Goal: Task Accomplishment & Management: Use online tool/utility

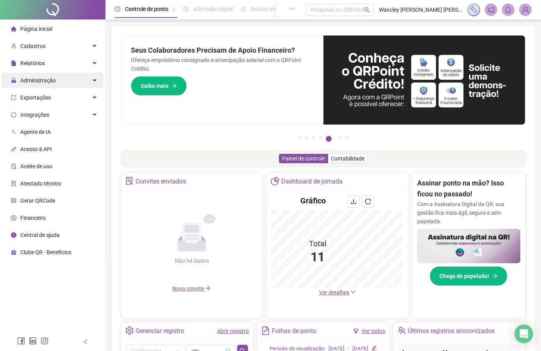
click at [53, 78] on span "Administração" at bounding box center [38, 80] width 36 height 6
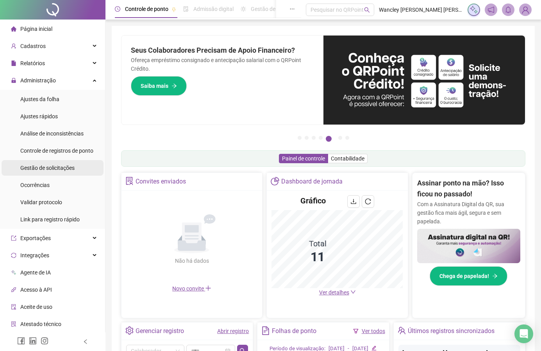
click at [61, 167] on span "Gestão de solicitações" at bounding box center [47, 168] width 54 height 6
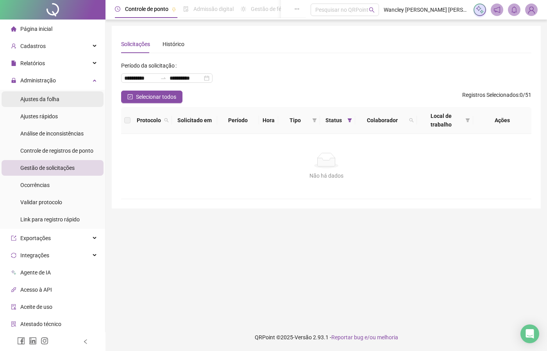
click at [54, 101] on span "Ajustes da folha" at bounding box center [39, 99] width 39 height 6
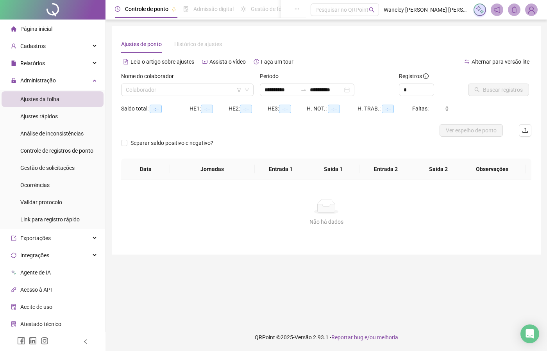
type input "**********"
click at [355, 91] on div "**********" at bounding box center [307, 90] width 95 height 13
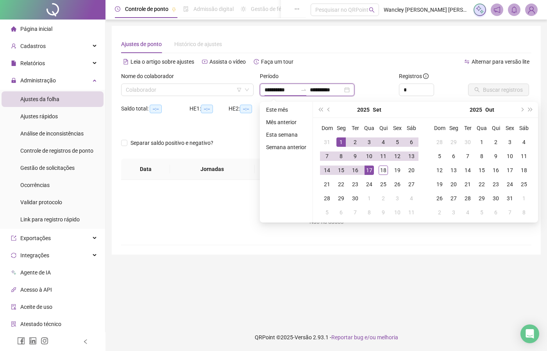
click at [355, 91] on div "**********" at bounding box center [307, 90] width 95 height 13
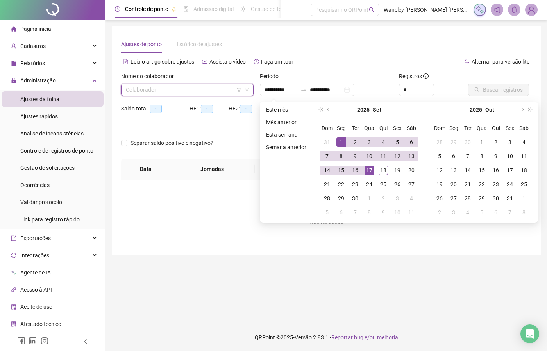
click at [168, 86] on input "search" at bounding box center [184, 90] width 116 height 12
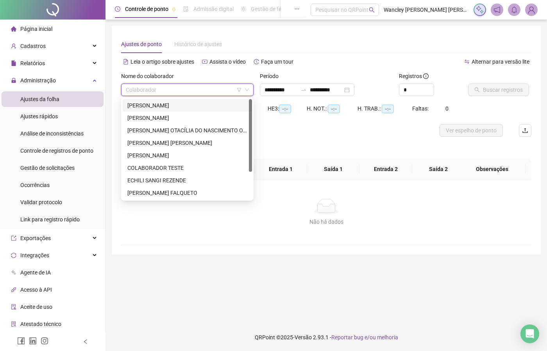
click at [160, 106] on div "[PERSON_NAME]" at bounding box center [187, 105] width 120 height 9
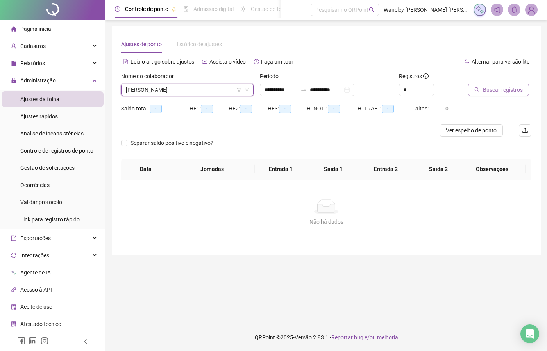
click at [504, 90] on span "Buscar registros" at bounding box center [503, 90] width 40 height 9
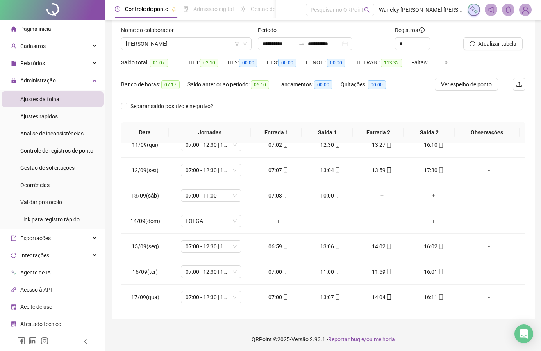
scroll to position [48, 0]
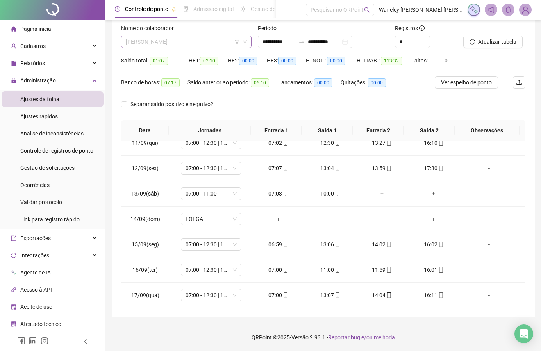
click at [156, 40] on span "[PERSON_NAME]" at bounding box center [186, 42] width 121 height 12
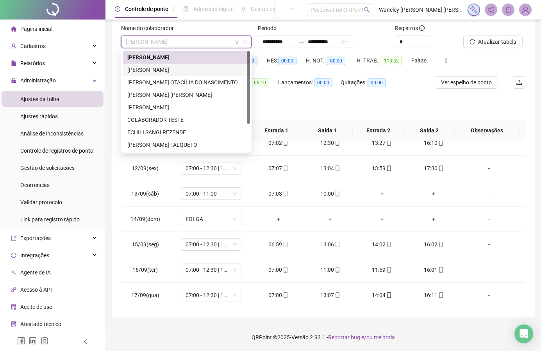
click at [156, 68] on div "[PERSON_NAME]" at bounding box center [186, 70] width 118 height 9
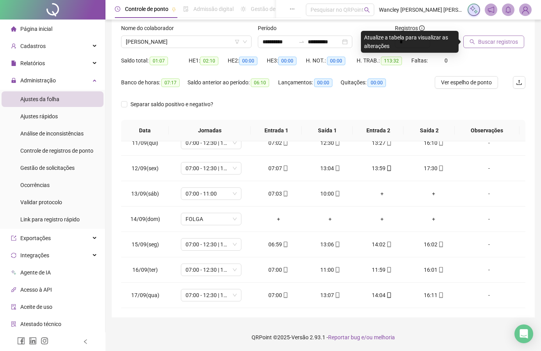
click at [512, 40] on span "Buscar registros" at bounding box center [499, 42] width 40 height 9
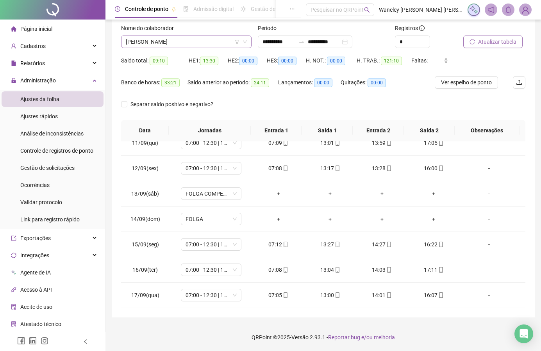
click at [216, 41] on span "[PERSON_NAME]" at bounding box center [186, 42] width 121 height 12
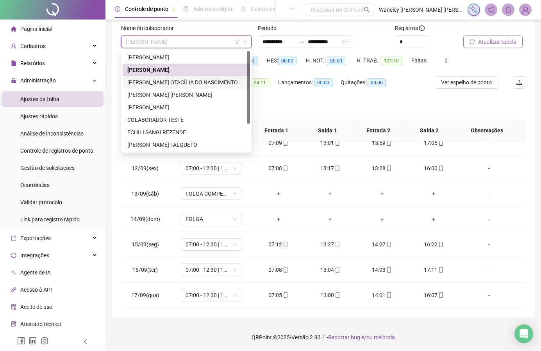
click at [181, 81] on div "[PERSON_NAME] OTACÍLIA DO NASCIMENTO OLIVEIR" at bounding box center [186, 82] width 118 height 9
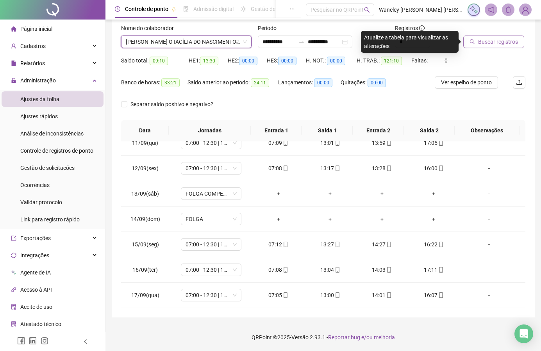
click at [482, 42] on span "Buscar registros" at bounding box center [499, 42] width 40 height 9
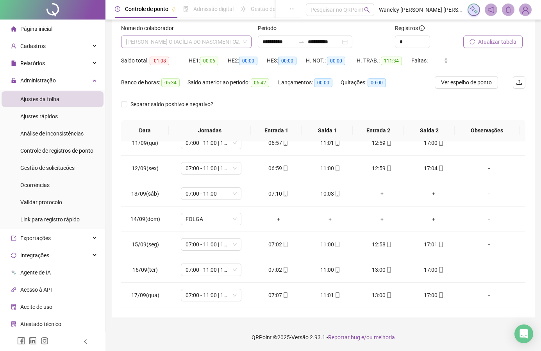
click at [198, 43] on span "[PERSON_NAME] OTACÍLIA DO NASCIMENTO OLIVEIR" at bounding box center [186, 42] width 121 height 12
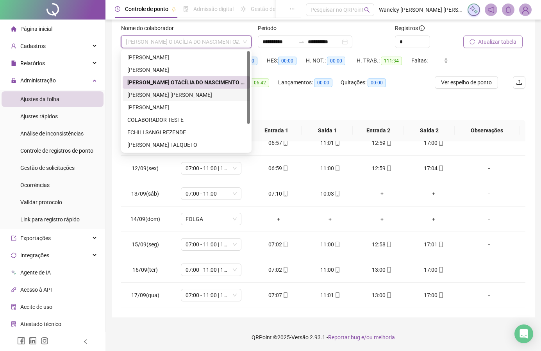
click at [177, 95] on div "[PERSON_NAME] [PERSON_NAME]" at bounding box center [186, 95] width 118 height 9
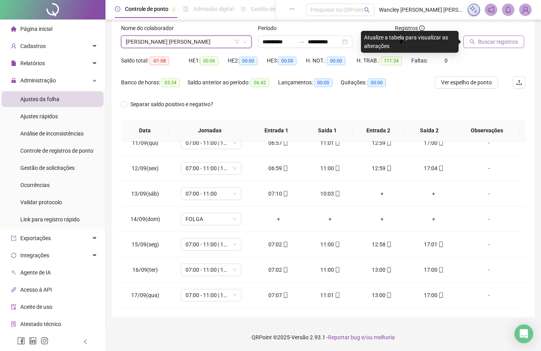
click at [493, 45] on span "Buscar registros" at bounding box center [499, 42] width 40 height 9
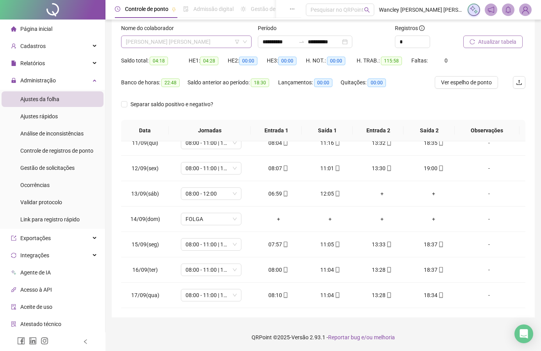
click at [150, 47] on span "[PERSON_NAME] [PERSON_NAME]" at bounding box center [186, 42] width 121 height 12
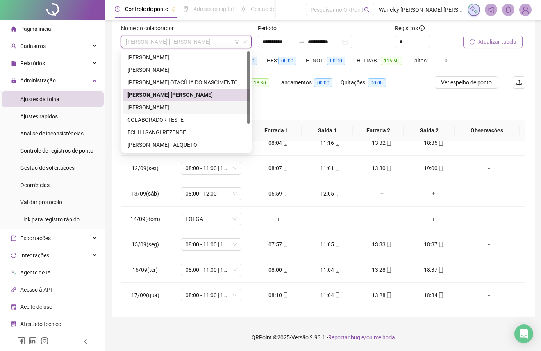
click at [154, 106] on div "[PERSON_NAME]" at bounding box center [186, 107] width 118 height 9
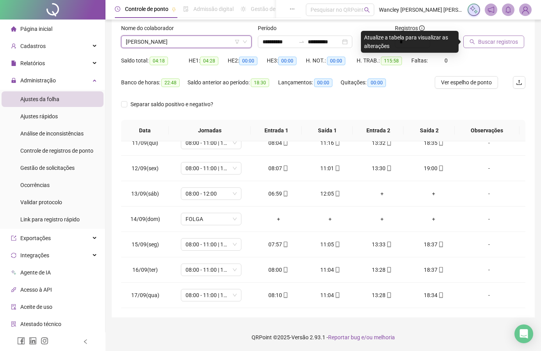
click at [482, 39] on span "Buscar registros" at bounding box center [499, 42] width 40 height 9
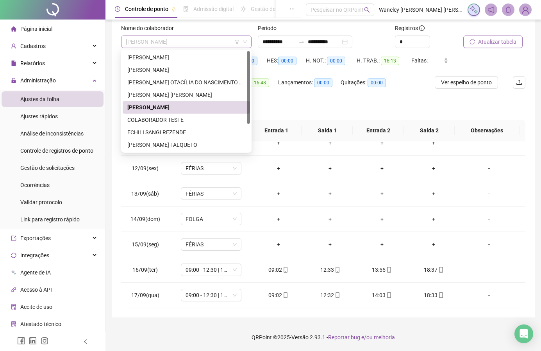
click at [192, 39] on span "[PERSON_NAME]" at bounding box center [186, 42] width 121 height 12
click at [178, 124] on div "COLABORADOR TESTE" at bounding box center [186, 120] width 118 height 9
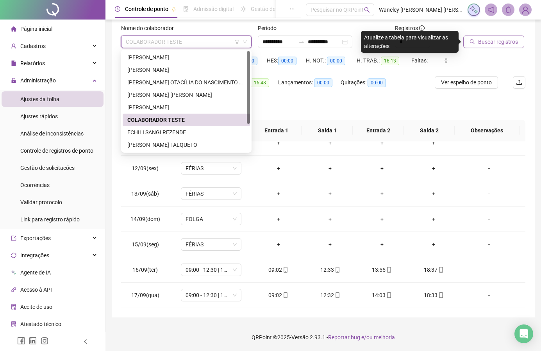
click at [154, 39] on span "COLABORADOR TESTE" at bounding box center [186, 42] width 121 height 12
click at [156, 131] on div "ECHILI SANGI REZENDE" at bounding box center [186, 132] width 118 height 9
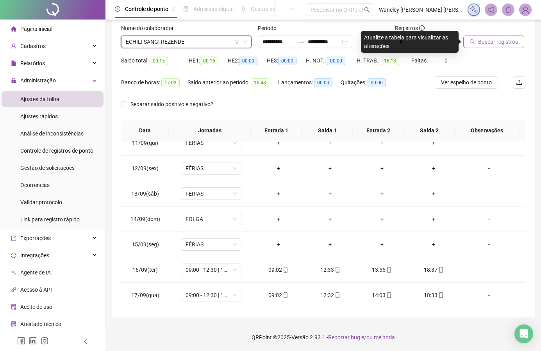
click at [480, 41] on span "Buscar registros" at bounding box center [499, 42] width 40 height 9
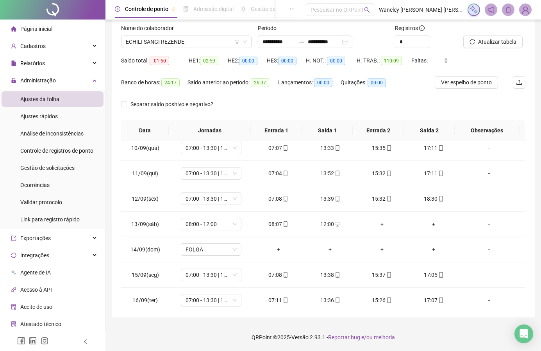
scroll to position [265, 0]
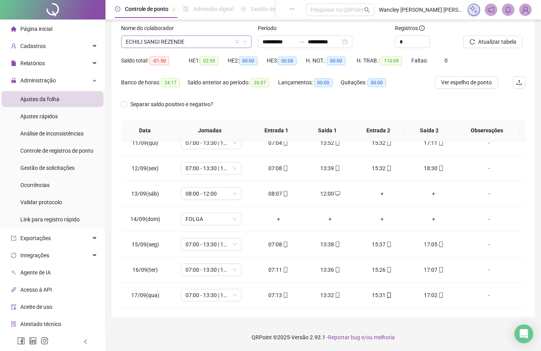
click at [183, 41] on span "ECHILI SANGI REZENDE" at bounding box center [186, 42] width 121 height 12
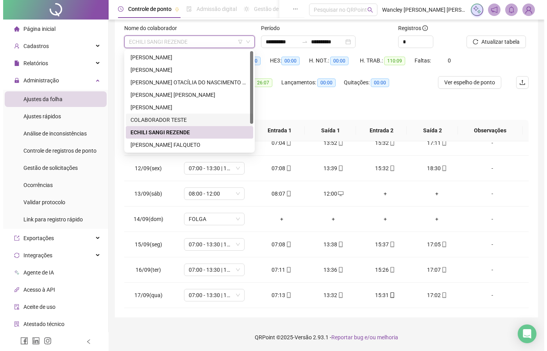
scroll to position [38, 0]
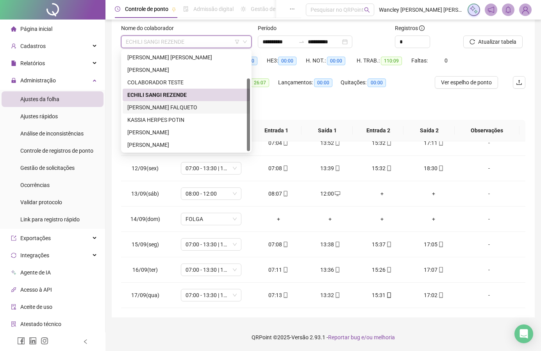
click at [166, 108] on div "[PERSON_NAME] FALQUETO" at bounding box center [186, 107] width 118 height 9
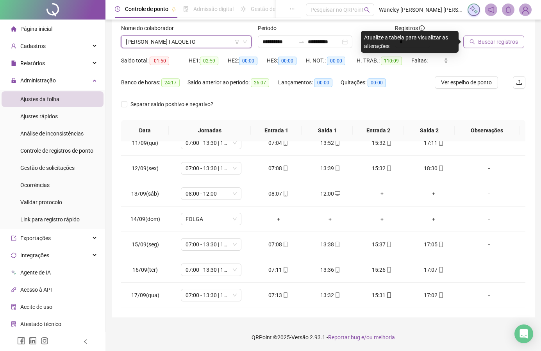
click at [483, 46] on span "Buscar registros" at bounding box center [499, 42] width 40 height 9
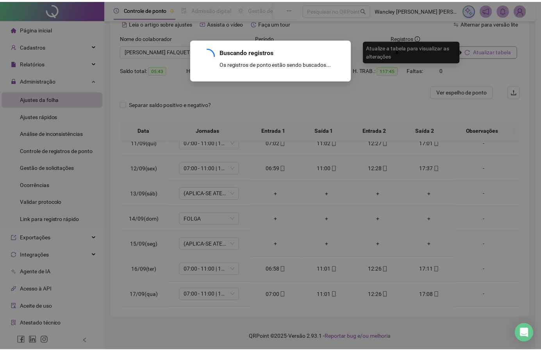
scroll to position [39, 0]
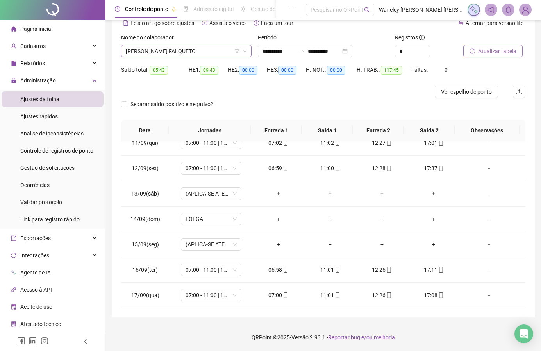
click at [224, 47] on span "[PERSON_NAME] FALQUETO" at bounding box center [186, 51] width 121 height 12
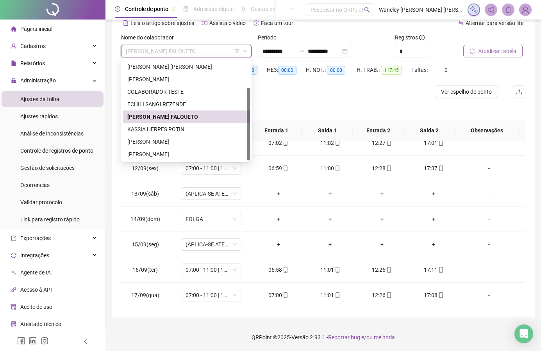
click at [224, 47] on span "[PERSON_NAME] FALQUETO" at bounding box center [186, 51] width 121 height 12
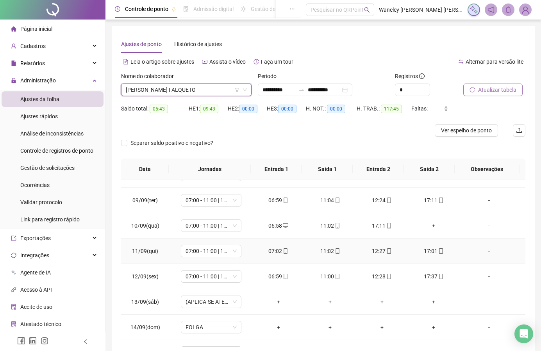
scroll to position [265, 0]
